Goal: Check status

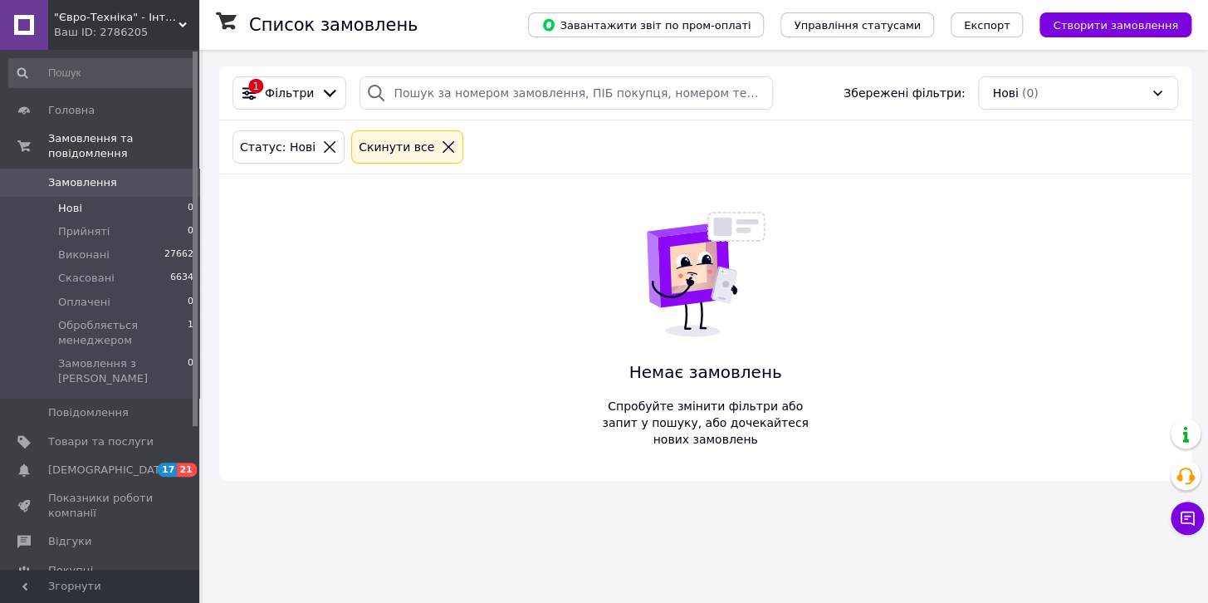
click at [94, 197] on li "Нові 0" at bounding box center [101, 208] width 203 height 23
click at [96, 322] on span "Обробляється менеджером" at bounding box center [123, 333] width 130 height 30
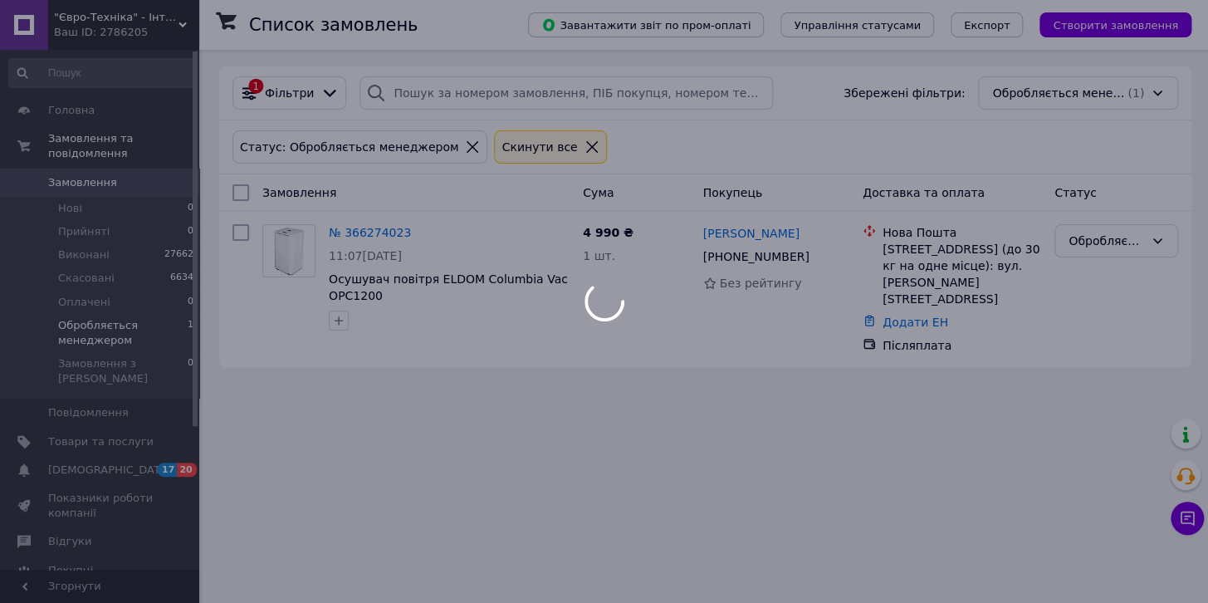
drag, startPoint x: 726, startPoint y: 38, endPoint x: 730, endPoint y: 16, distance: 22.8
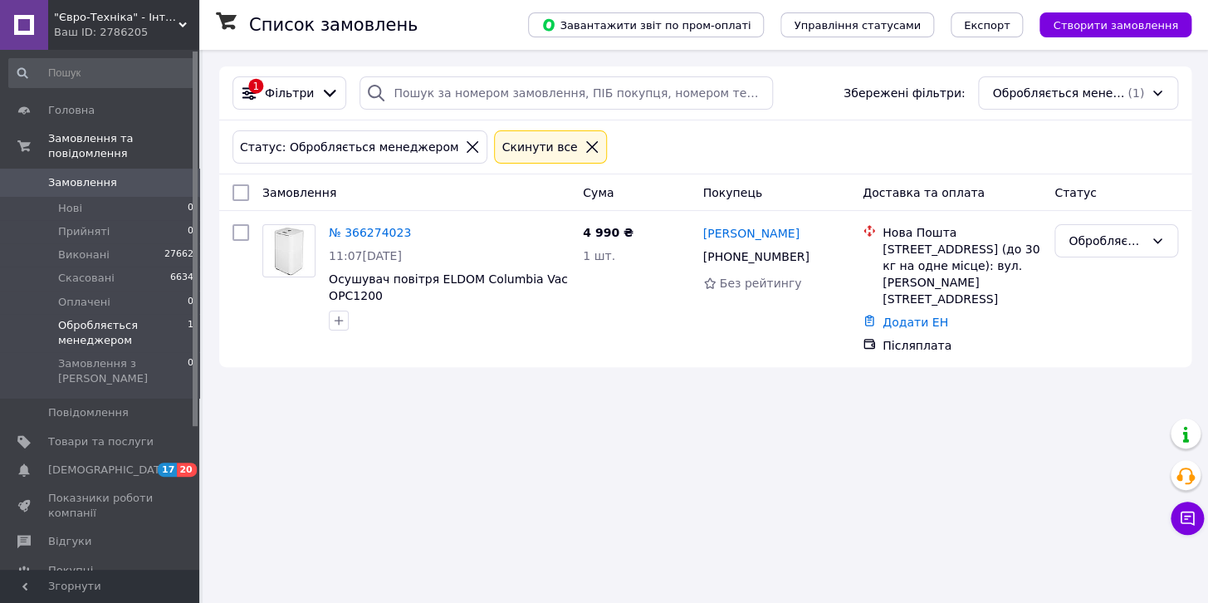
drag, startPoint x: 730, startPoint y: 16, endPoint x: 805, endPoint y: 425, distance: 416.3
click at [810, 423] on div "Список замовлень Завантажити звіт по пром-оплаті Управління статусами Експорт С…" at bounding box center [705, 301] width 1005 height 603
